Goal: Find specific page/section: Find specific page/section

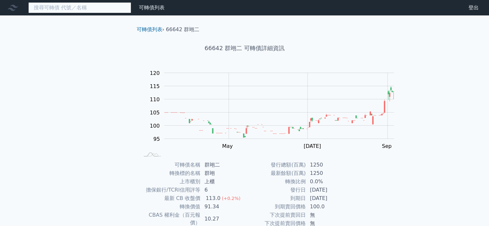
click at [76, 12] on input at bounding box center [79, 7] width 103 height 11
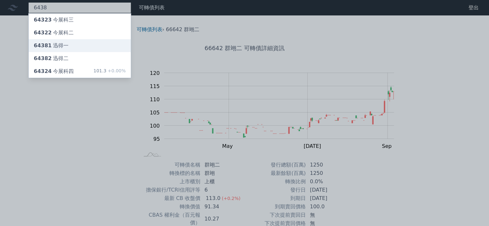
type input "6438"
click at [69, 50] on div "64381 迅得一" at bounding box center [51, 46] width 35 height 8
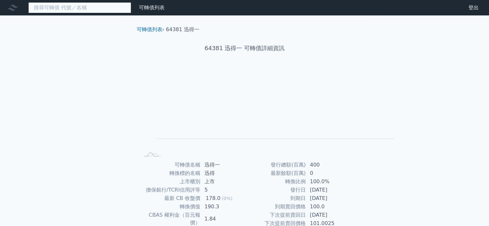
click at [100, 11] on input at bounding box center [79, 7] width 103 height 11
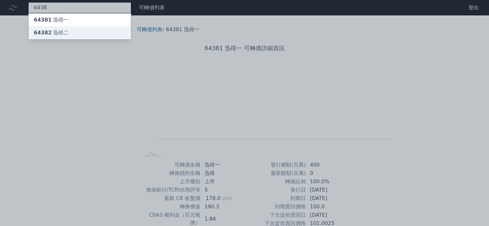
type input "6438"
click at [69, 37] on div "64382 迅得二" at bounding box center [51, 33] width 35 height 8
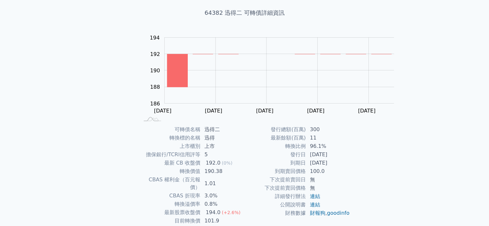
scroll to position [64, 0]
